Goal: Task Accomplishment & Management: Manage account settings

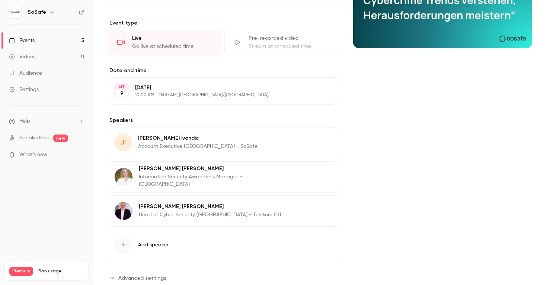
scroll to position [146, 0]
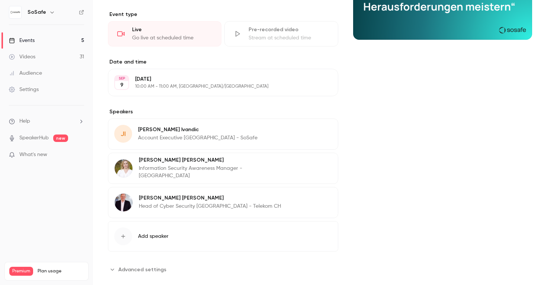
click at [316, 131] on button "Edit" at bounding box center [318, 131] width 27 height 12
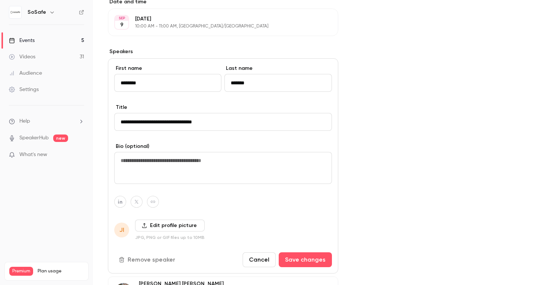
scroll to position [226, 0]
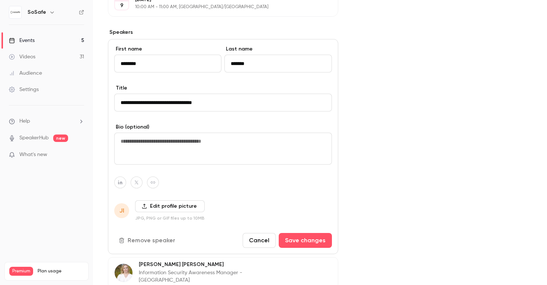
click at [173, 205] on label "Edit profile picture" at bounding box center [170, 207] width 70 height 12
click at [0, 0] on input "Edit profile picture" at bounding box center [0, 0] width 0 height 0
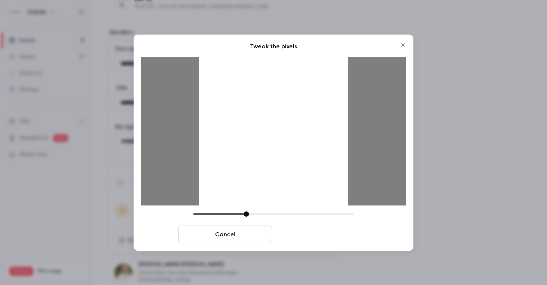
click at [332, 240] on button "Crop and save" at bounding box center [322, 235] width 94 height 18
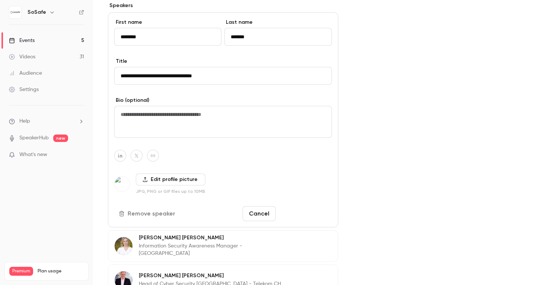
click at [302, 213] on button "Save changes" at bounding box center [305, 214] width 53 height 15
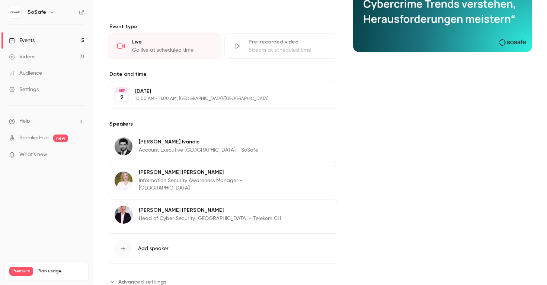
scroll to position [159, 0]
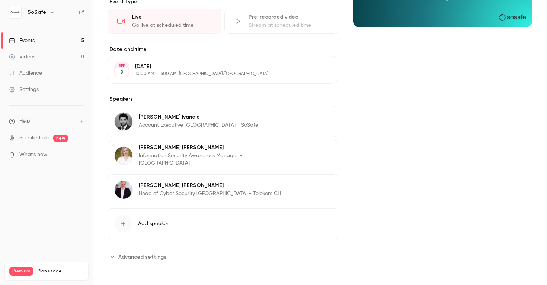
click at [280, 111] on div "[PERSON_NAME] Account Executive [GEOGRAPHIC_DATA] - SoSafe Edit" at bounding box center [223, 121] width 230 height 31
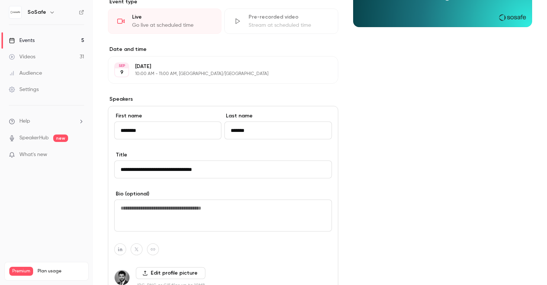
drag, startPoint x: 165, startPoint y: 169, endPoint x: 143, endPoint y: 168, distance: 22.7
click at [143, 168] on input "**********" at bounding box center [223, 170] width 218 height 18
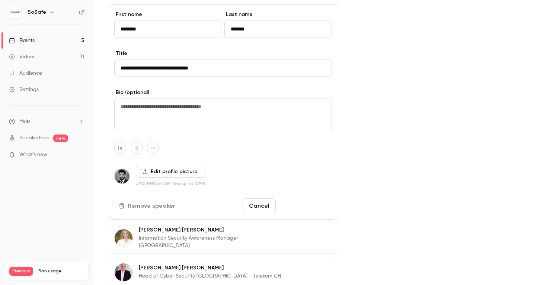
type input "**********"
click at [298, 204] on button "Save changes" at bounding box center [305, 206] width 53 height 15
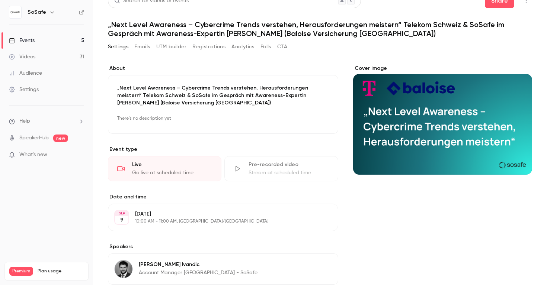
scroll to position [0, 0]
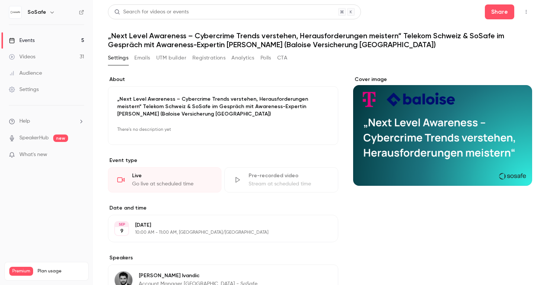
click at [523, 15] on button "button" at bounding box center [526, 12] width 12 height 12
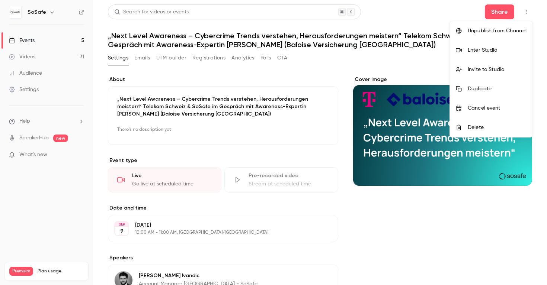
click at [501, 11] on div at bounding box center [273, 142] width 547 height 285
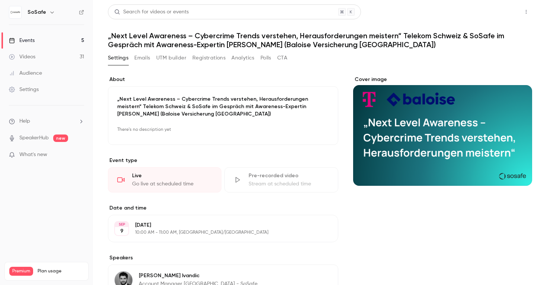
click at [495, 16] on button "Share" at bounding box center [499, 11] width 29 height 15
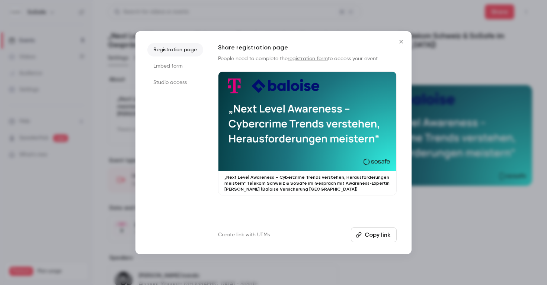
click at [185, 64] on li "Embed form" at bounding box center [175, 66] width 56 height 13
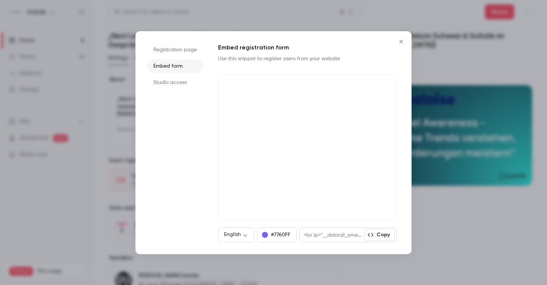
click at [173, 80] on li "Studio access" at bounding box center [175, 82] width 56 height 13
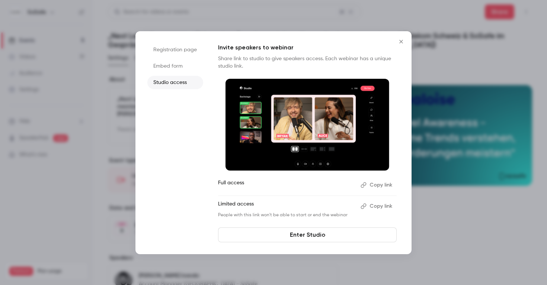
click at [399, 41] on icon "Close" at bounding box center [401, 42] width 9 height 6
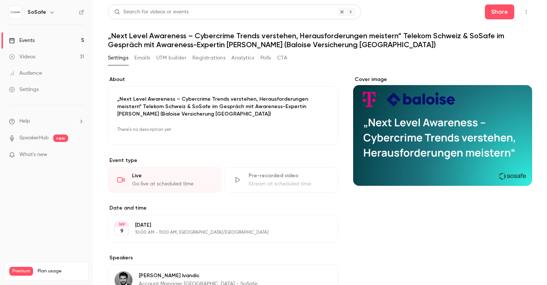
click at [163, 186] on div "Go live at scheduled time" at bounding box center [172, 183] width 80 height 7
click at [524, 16] on button "button" at bounding box center [526, 12] width 12 height 12
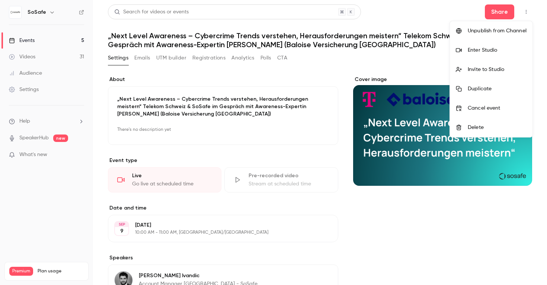
click at [489, 47] on div "Enter Studio" at bounding box center [497, 50] width 59 height 7
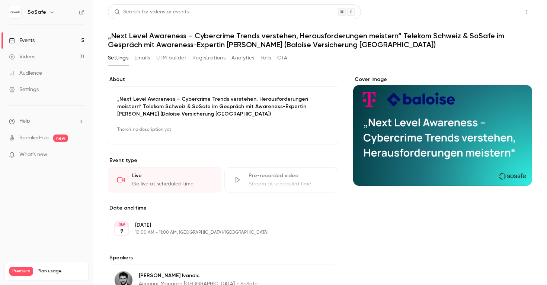
click at [507, 9] on button "Share" at bounding box center [499, 11] width 29 height 15
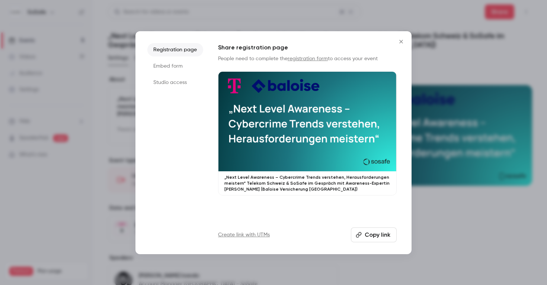
click at [181, 85] on li "Studio access" at bounding box center [175, 82] width 56 height 13
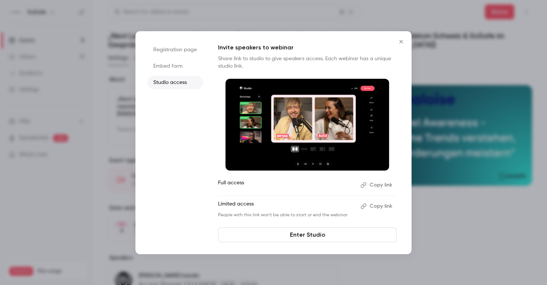
click at [379, 186] on button "Copy link" at bounding box center [377, 185] width 39 height 12
click at [473, 220] on div at bounding box center [273, 142] width 547 height 285
